Goal: Answer question/provide support

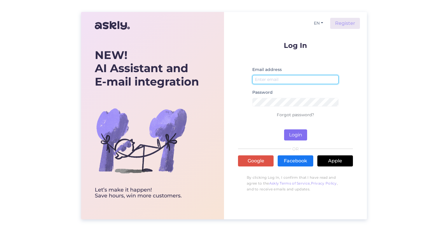
type input "[EMAIL_ADDRESS][DOMAIN_NAME]"
drag, startPoint x: 294, startPoint y: 135, endPoint x: 293, endPoint y: 140, distance: 4.8
click at [294, 135] on button "Login" at bounding box center [295, 134] width 23 height 11
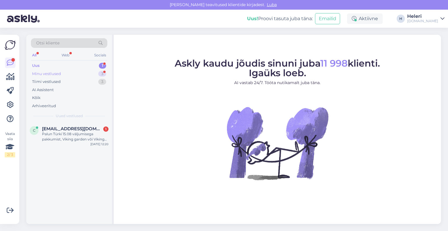
click at [68, 74] on div "Minu vestlused 3" at bounding box center [69, 74] width 77 height 8
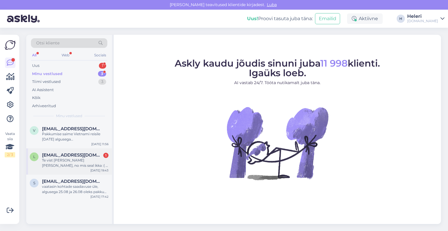
click at [62, 160] on div "Te vist [PERSON_NAME] [PERSON_NAME], no mis seal ikka :( , vaatan mujalt ja eda…" at bounding box center [75, 163] width 67 height 11
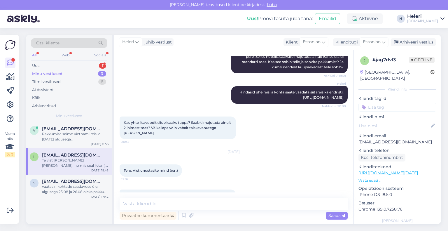
scroll to position [209, 0]
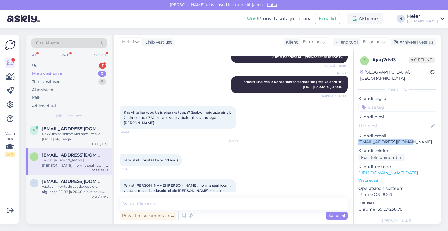
drag, startPoint x: 359, startPoint y: 135, endPoint x: 423, endPoint y: 139, distance: 64.3
click at [427, 139] on p "[EMAIL_ADDRESS][DOMAIN_NAME]" at bounding box center [398, 142] width 78 height 6
copy p "[EMAIL_ADDRESS][DOMAIN_NAME]"
click at [166, 203] on textarea at bounding box center [234, 204] width 228 height 12
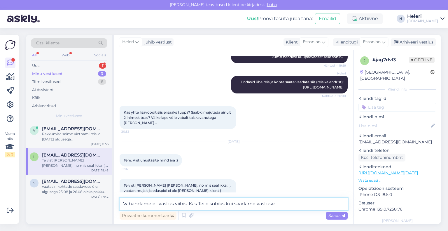
drag, startPoint x: 189, startPoint y: 204, endPoint x: 320, endPoint y: 208, distance: 130.6
click at [320, 208] on textarea "Vabandame et vastus viibis. Kas Teile sobiks kui saadame vastuse" at bounding box center [234, 204] width 228 height 12
click at [201, 202] on textarea "Vabandame et vastus viibis." at bounding box center [234, 204] width 228 height 12
click at [125, 205] on textarea "Vabandame et vastus viibis." at bounding box center [234, 204] width 228 height 12
click at [216, 203] on textarea "Väga vabandame et vastus viibis." at bounding box center [234, 204] width 228 height 12
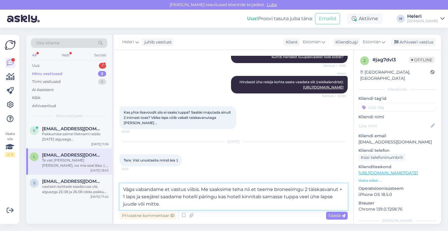
click at [131, 203] on textarea "Väga vabandame et vastus viibis. Me saaksime teha nii et teeme broneeirngu 2 tä…" at bounding box center [234, 196] width 228 height 27
click at [168, 204] on textarea "Väga vabandame et vastus viibis. Me saaksime teha nii et teeme broneeirngu 2 tä…" at bounding box center [234, 196] width 228 height 27
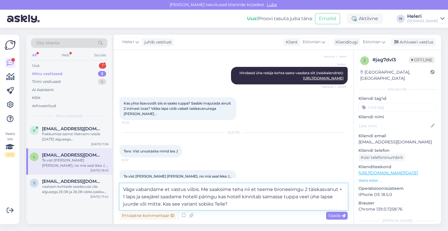
scroll to position [224, 0]
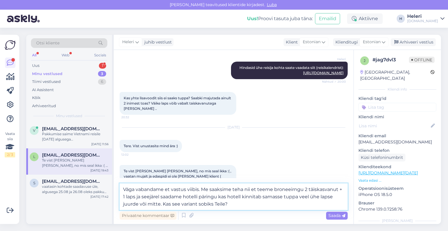
click at [201, 190] on textarea "Väga vabandame et vastus viibis. Me saaksime teha nii et teeme broneeirngu 2 tä…" at bounding box center [234, 196] width 228 height 27
click at [203, 191] on textarea "Väga vabandame et vastus viibis. Me saaksime teha nii et teeme broneeirngu 2 tä…" at bounding box center [234, 196] width 228 height 27
click at [294, 191] on textarea "Väga vabandame et vastus viibis. Me saaksime teha nii et teeme broneeirngu 2 tä…" at bounding box center [234, 196] width 228 height 27
click at [181, 198] on textarea "Väga vabandame et vastus viibis. Me saaksime teha nii et teeme broneeringu 2 tä…" at bounding box center [234, 196] width 228 height 27
click at [256, 198] on textarea "Väga vabandame et vastus viibis. Me saaksime teha nii et teeme broneeringu 2 tä…" at bounding box center [234, 196] width 228 height 27
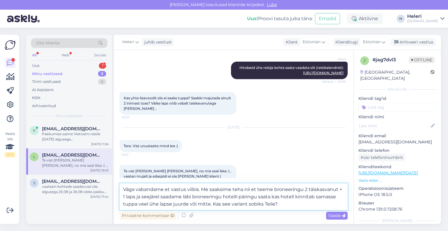
click at [280, 205] on textarea "Väga vabandame et vastus viibis. Me saaksime teha nii et teeme broneeringu 2 tä…" at bounding box center [234, 196] width 228 height 27
type textarea "Väga vabandame et vastus viibis. Me saaksime teha nii et teeme broneeringu 2 tä…"
click at [86, 73] on div "Minu vestlused 3" at bounding box center [69, 74] width 77 height 8
click at [279, 204] on textarea "Väga vabandame et vastus viibis. Me saaksime teha nii et teeme broneeringu 2 tä…" at bounding box center [234, 196] width 228 height 27
click at [338, 214] on span "Saada" at bounding box center [337, 215] width 17 height 5
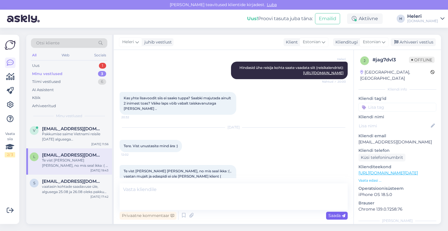
scroll to position [268, 0]
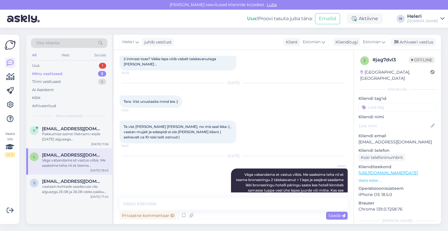
click at [60, 74] on div "Minu vestlused" at bounding box center [47, 74] width 30 height 6
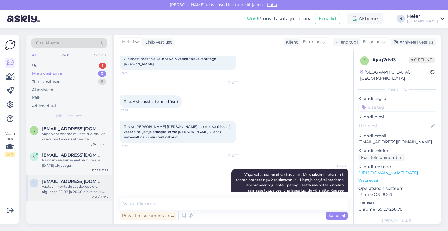
click at [73, 183] on span "saarem@sr.ee" at bounding box center [72, 181] width 61 height 5
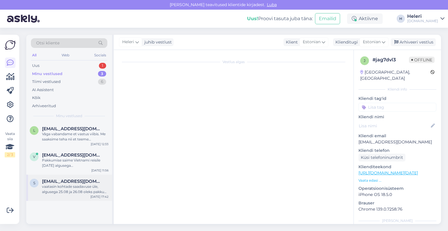
scroll to position [81, 0]
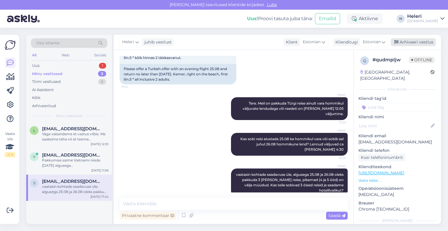
click at [410, 41] on div "Arhiveeri vestlus" at bounding box center [413, 42] width 45 height 8
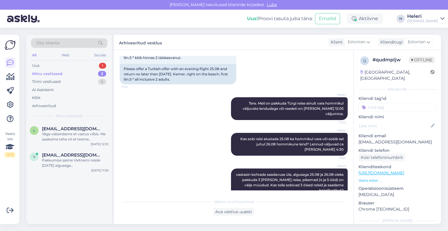
click at [67, 75] on div "Minu vestlused 2" at bounding box center [69, 74] width 77 height 8
click at [73, 153] on span "viilveer@gmail.com" at bounding box center [72, 154] width 61 height 5
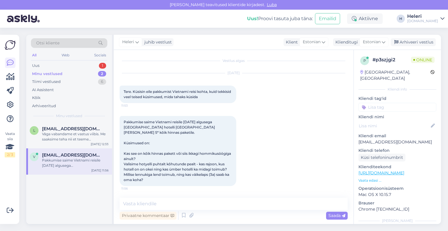
click at [65, 74] on div "Minu vestlused 2" at bounding box center [69, 74] width 77 height 8
click at [164, 142] on div "Pakkumise saime Vietnami reisile 15.12.2025 algusega Tallinnast hotelli Novotel…" at bounding box center [178, 151] width 117 height 70
drag, startPoint x: 358, startPoint y: 135, endPoint x: 408, endPoint y: 138, distance: 50.3
click at [421, 138] on div "p # p3szjgi2 Online Estonia, Tallinn Kliendi info Kliendi tag'id Kliendi nimi K…" at bounding box center [397, 173] width 87 height 246
copy p "viilveer@gmail.com"
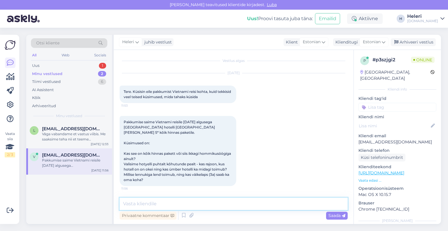
click at [194, 205] on textarea at bounding box center [234, 204] width 228 height 12
type textarea "V"
type textarea "Vestlesime telefonis :)"
click at [336, 217] on span "Saada" at bounding box center [337, 215] width 17 height 5
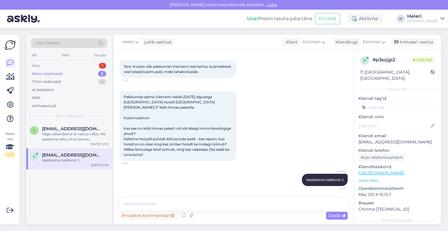
drag, startPoint x: 405, startPoint y: 44, endPoint x: 341, endPoint y: 48, distance: 64.4
click at [405, 43] on div "Arhiveeri vestlus" at bounding box center [413, 42] width 45 height 8
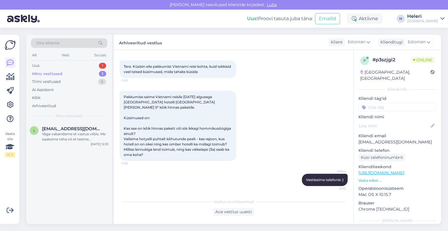
click at [58, 72] on div "Minu vestlused" at bounding box center [47, 74] width 30 height 6
click at [72, 136] on div "Väga vabandame et vastus viibis. Me saaksime teha nii et teeme broneeringu 2 tä…" at bounding box center [75, 136] width 67 height 11
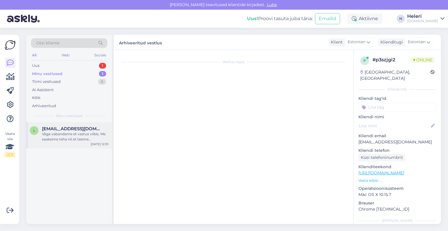
scroll to position [268, 0]
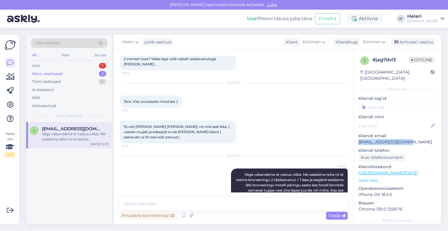
drag, startPoint x: 359, startPoint y: 135, endPoint x: 411, endPoint y: 136, distance: 52.0
click at [417, 136] on div "j # jag7dvl3 Offline [GEOGRAPHIC_DATA], [GEOGRAPHIC_DATA] Kliendi info Kliendi …" at bounding box center [397, 173] width 87 height 246
copy p "[EMAIL_ADDRESS][DOMAIN_NAME]"
drag, startPoint x: 237, startPoint y: 157, endPoint x: 339, endPoint y: 180, distance: 104.7
click at [339, 180] on div "Heleri Väga vabandame et vastus viibis. Me saaksime teha nii et teeme broneerin…" at bounding box center [289, 184] width 117 height 33
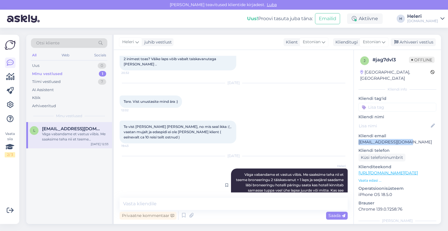
click at [339, 180] on span "Väga vabandame et vastus viibis. Me saaksime teha nii et teeme broneeringu 2 tä…" at bounding box center [290, 184] width 109 height 25
click at [240, 172] on span "Väga vabandame et vastus viibis. Me saaksime teha nii et teeme broneeringu 2 tä…" at bounding box center [290, 184] width 109 height 25
drag, startPoint x: 238, startPoint y: 158, endPoint x: 340, endPoint y: 182, distance: 105.0
click at [348, 184] on div "Vestlus algas Aug 10 2025 Tere. Huvitub reis SAVK Hotel Alanya Türgi . 2 Täiska…" at bounding box center [237, 124] width 234 height 137
copy span "Väga vabandame et vastus viibis. Me saaksime teha nii et teeme broneeringu 2 tä…"
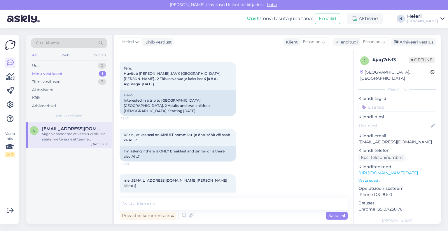
scroll to position [0, 0]
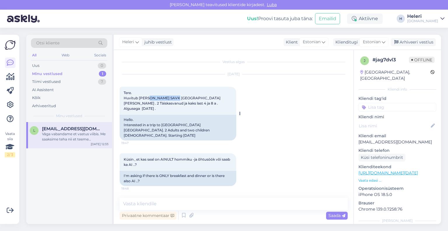
drag, startPoint x: 147, startPoint y: 98, endPoint x: 171, endPoint y: 99, distance: 23.4
click at [171, 99] on span "Tere. Huvitub [PERSON_NAME] SAVK [GEOGRAPHIC_DATA][PERSON_NAME] . 2 Täiskasvanu…" at bounding box center [172, 101] width 97 height 20
drag, startPoint x: 178, startPoint y: 98, endPoint x: 147, endPoint y: 97, distance: 31.0
click at [147, 97] on span "Tere. Huvitub [PERSON_NAME] SAVK [GEOGRAPHIC_DATA][PERSON_NAME] . 2 Täiskasvanu…" at bounding box center [172, 101] width 97 height 20
copy span "SAVK Hotel Alany"
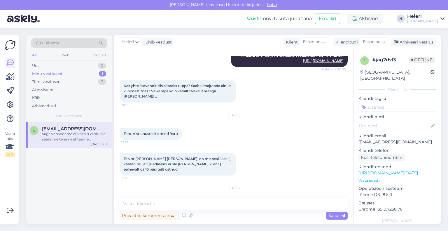
scroll to position [268, 0]
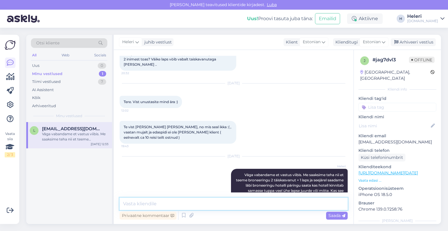
click at [187, 204] on textarea at bounding box center [234, 204] width 228 height 12
click at [188, 206] on textarea at bounding box center [234, 204] width 228 height 12
type textarea "Saatsin teile kir"
drag, startPoint x: 168, startPoint y: 204, endPoint x: 114, endPoint y: 204, distance: 53.7
click at [114, 204] on div "Vestlus algas Aug 10 2025 Tere. Huvitub reis SAVK Hotel Alanya Türgi . 2 Täiska…" at bounding box center [234, 137] width 240 height 174
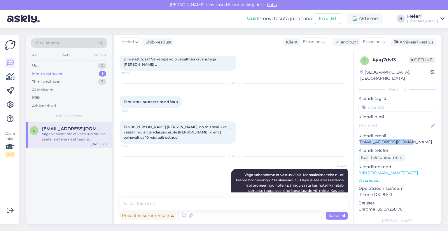
drag, startPoint x: 359, startPoint y: 134, endPoint x: 411, endPoint y: 135, distance: 51.4
click at [413, 139] on p "[EMAIL_ADDRESS][DOMAIN_NAME]" at bounding box center [398, 142] width 78 height 6
drag, startPoint x: 393, startPoint y: 135, endPoint x: 356, endPoint y: 132, distance: 37.2
click at [356, 132] on div "j # jag7dvl3 Offline [GEOGRAPHIC_DATA], [GEOGRAPHIC_DATA] Kliendi info Kliendi …" at bounding box center [397, 173] width 87 height 246
drag, startPoint x: 355, startPoint y: 135, endPoint x: 393, endPoint y: 135, distance: 37.7
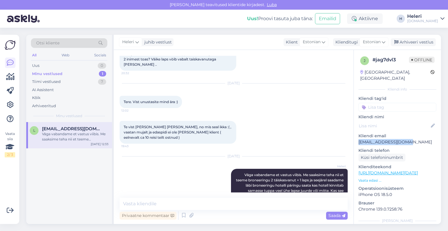
click at [412, 135] on div "j # jag7dvl3 Offline [GEOGRAPHIC_DATA], [GEOGRAPHIC_DATA] Kliendi info Kliendi …" at bounding box center [397, 173] width 87 height 246
copy p "[EMAIL_ADDRESS][DOMAIN_NAME]"
click at [184, 205] on textarea at bounding box center [234, 204] width 228 height 12
drag, startPoint x: 147, startPoint y: 204, endPoint x: 224, endPoint y: 204, distance: 76.5
click at [224, 204] on textarea "Kirjutasin teiel ka emaili" at bounding box center [234, 204] width 228 height 12
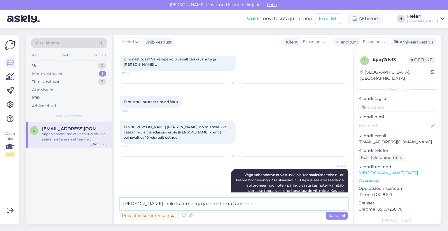
click at [197, 204] on textarea "Kirjutasin Teile ka emaili ja jään ootama tagsidet" at bounding box center [234, 204] width 228 height 12
drag, startPoint x: 159, startPoint y: 205, endPoint x: 147, endPoint y: 205, distance: 11.7
click at [147, 205] on textarea "Kirjutasin Teile ka emaili ja jään Teieootama tagsidet" at bounding box center [234, 204] width 228 height 12
click at [195, 205] on textarea "Kirjutasin ka emaili ja jään Teieootama tagsidet" at bounding box center [234, 204] width 228 height 12
drag, startPoint x: 196, startPoint y: 204, endPoint x: 243, endPoint y: 204, distance: 47.3
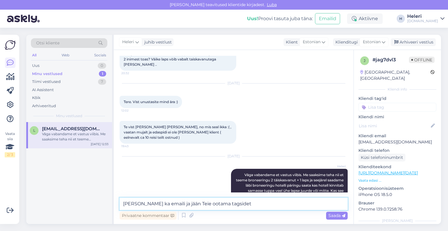
click at [243, 204] on textarea "Kirjutasin ka emaili ja jään Teie ootama tagsidet" at bounding box center [234, 204] width 228 height 12
type textarea "[PERSON_NAME] ka emaili ja jään [PERSON_NAME] tagasisidet ootama"
click at [345, 215] on icon at bounding box center [344, 216] width 4 height 4
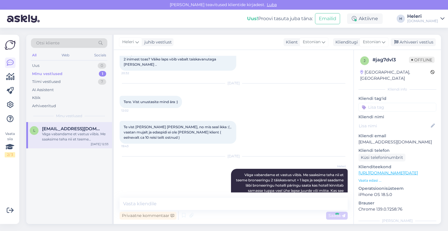
scroll to position [293, 0]
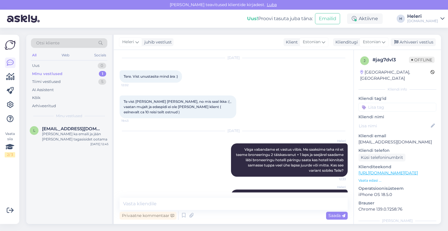
click at [55, 74] on div "Minu vestlused" at bounding box center [47, 74] width 30 height 6
click at [65, 131] on span "[EMAIL_ADDRESS][DOMAIN_NAME]" at bounding box center [72, 128] width 61 height 5
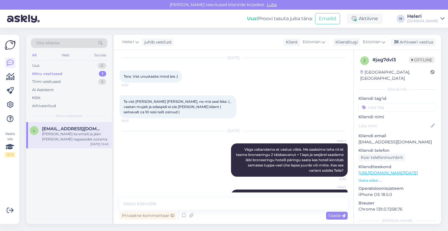
click at [214, 183] on div "Heleri Kirjutasin ka emaili ja jään Teie tagasisidet ootama 12:45" at bounding box center [234, 198] width 228 height 30
click at [64, 71] on div "Minu vestlused 1" at bounding box center [69, 74] width 77 height 8
click at [69, 134] on div "[PERSON_NAME] ka emaili ja jään [PERSON_NAME] tagasisidet ootama" at bounding box center [75, 136] width 67 height 11
click at [416, 42] on div "Arhiveeri vestlus" at bounding box center [413, 42] width 45 height 8
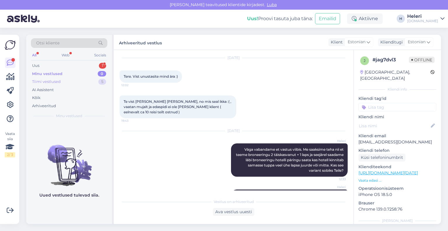
click at [61, 82] on div "Tiimi vestlused 5" at bounding box center [69, 82] width 77 height 8
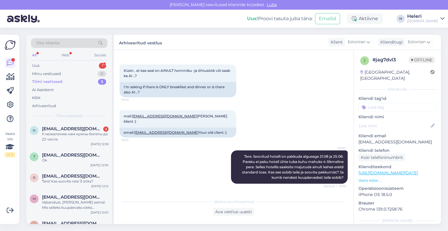
scroll to position [0, 0]
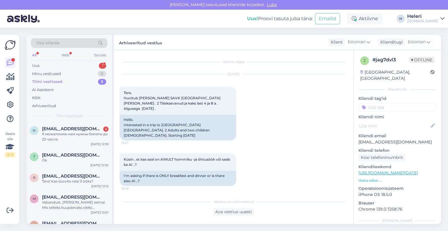
click at [428, 20] on div "[DOMAIN_NAME]" at bounding box center [423, 21] width 31 height 5
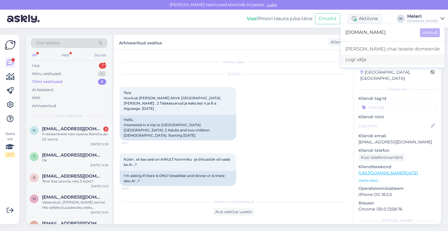
click at [397, 60] on div "Logi välja" at bounding box center [393, 59] width 104 height 11
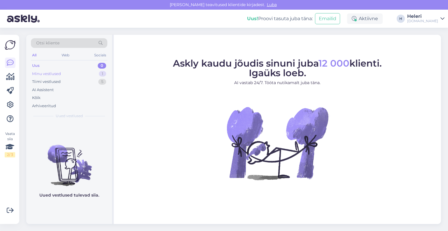
click at [43, 73] on div "Minu vestlused" at bounding box center [46, 74] width 29 height 6
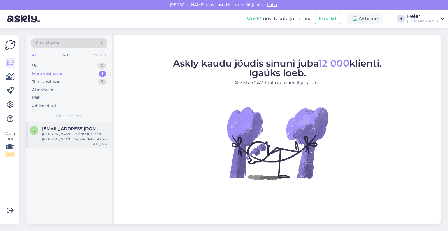
click at [74, 132] on div "[PERSON_NAME] ka emaili ja jään [PERSON_NAME] tagasisidet ootama" at bounding box center [75, 136] width 67 height 11
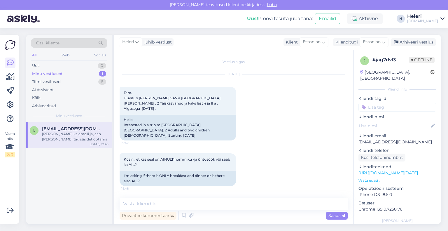
scroll to position [293, 0]
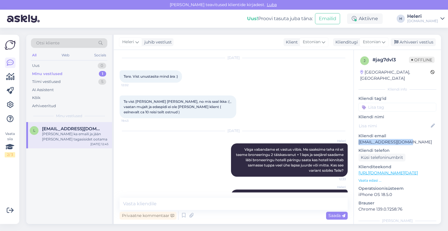
drag, startPoint x: 358, startPoint y: 134, endPoint x: 429, endPoint y: 134, distance: 70.7
click at [440, 133] on div "j # jag7dvl3 Offline [GEOGRAPHIC_DATA], [GEOGRAPHIC_DATA] Kliendi info Kliendi …" at bounding box center [398, 137] width 88 height 174
copy p "[EMAIL_ADDRESS][DOMAIN_NAME]"
